Goal: Find specific page/section: Find specific page/section

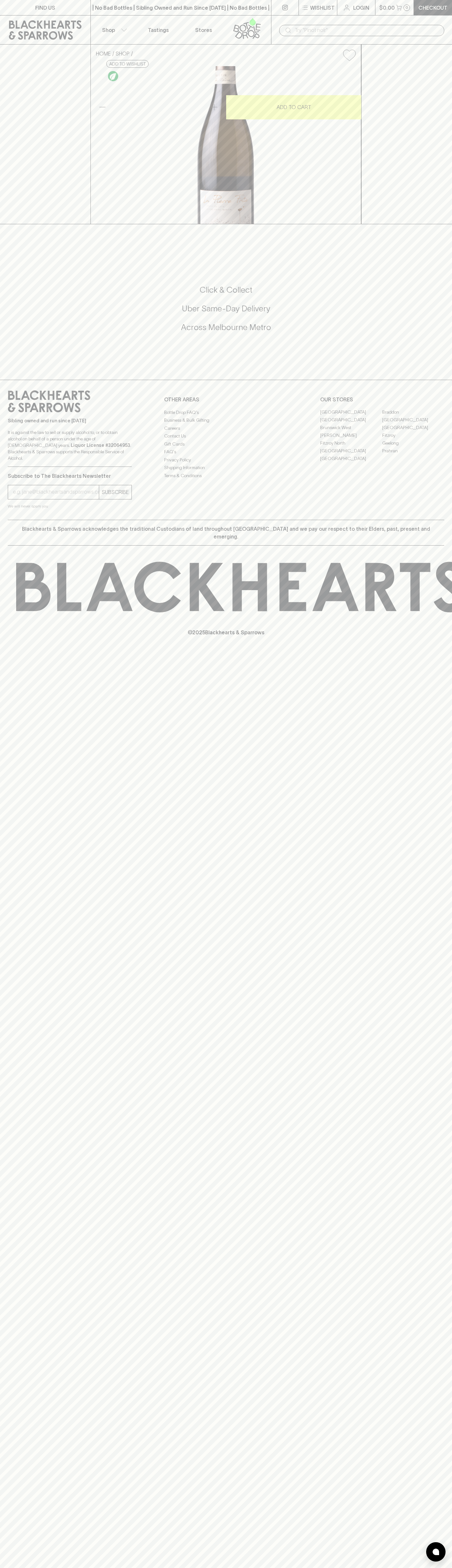
click at [22, 7] on link "FIND US" at bounding box center [45, 7] width 90 height 15
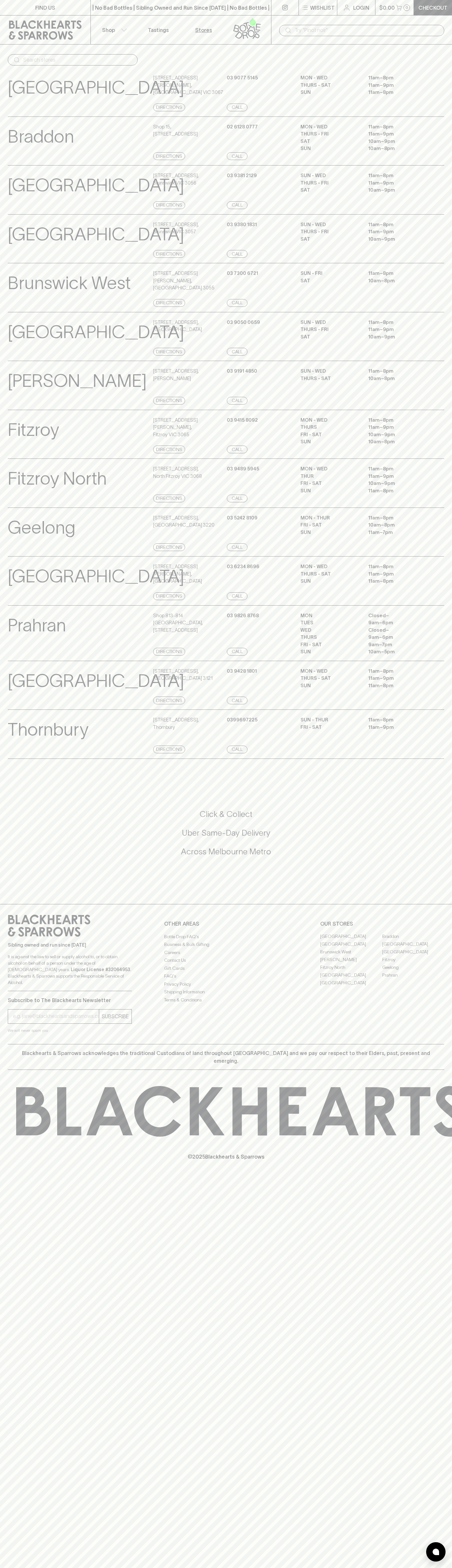
click at [424, 759] on div "Thornbury View Store Details [STREET_ADDRESS] Directions [PHONE_NUMBER] Call Su…" at bounding box center [226, 734] width 436 height 49
click at [34, 1567] on html "FIND US | No Bad Bottles | Sibling Owned and Run Since [DATE] | No Bad Bottles …" at bounding box center [226, 784] width 452 height 1568
click at [31, 102] on div "Abbotsford View Store Details" at bounding box center [80, 93] width 144 height 37
